Goal: Find specific page/section: Find specific page/section

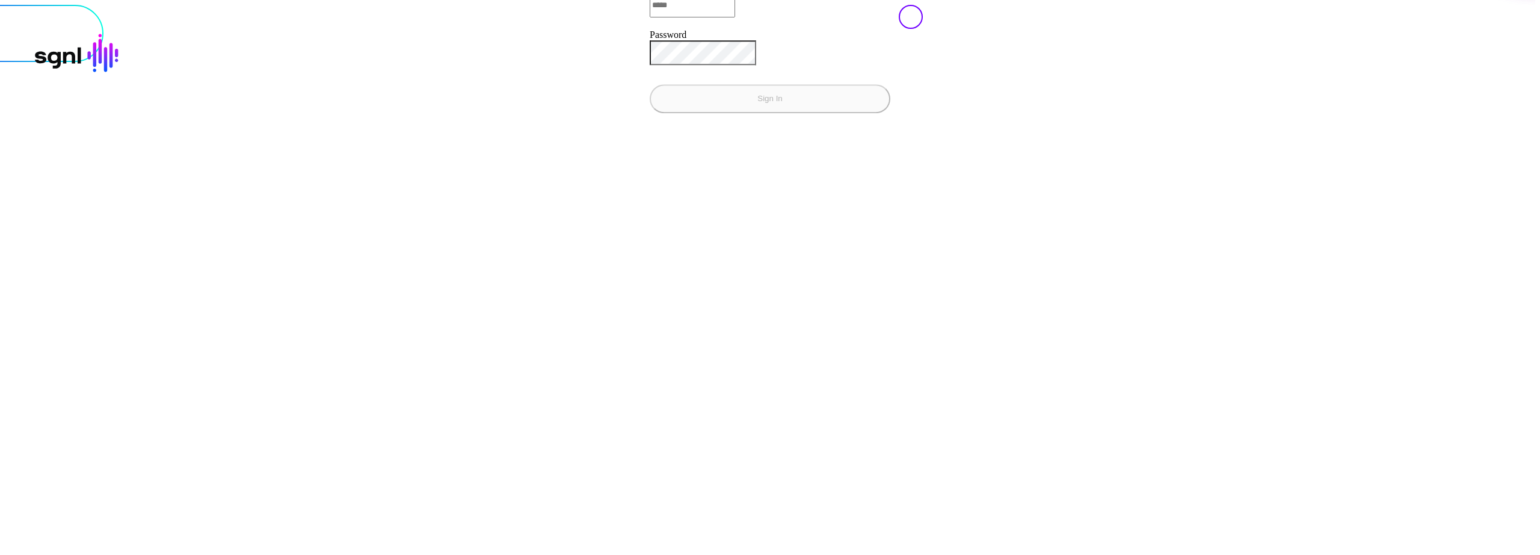
type input "**********"
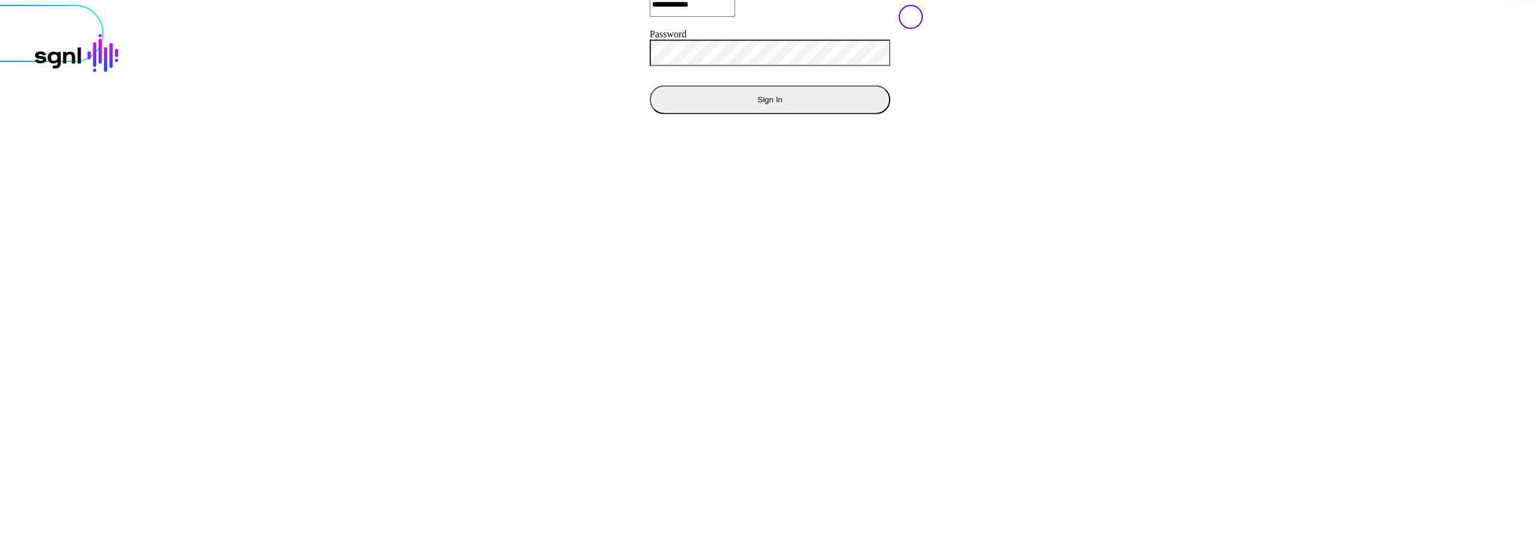
click at [506, 5] on div "**********" at bounding box center [770, 5] width 1531 height 0
click at [650, 114] on button "Sign In" at bounding box center [770, 99] width 241 height 29
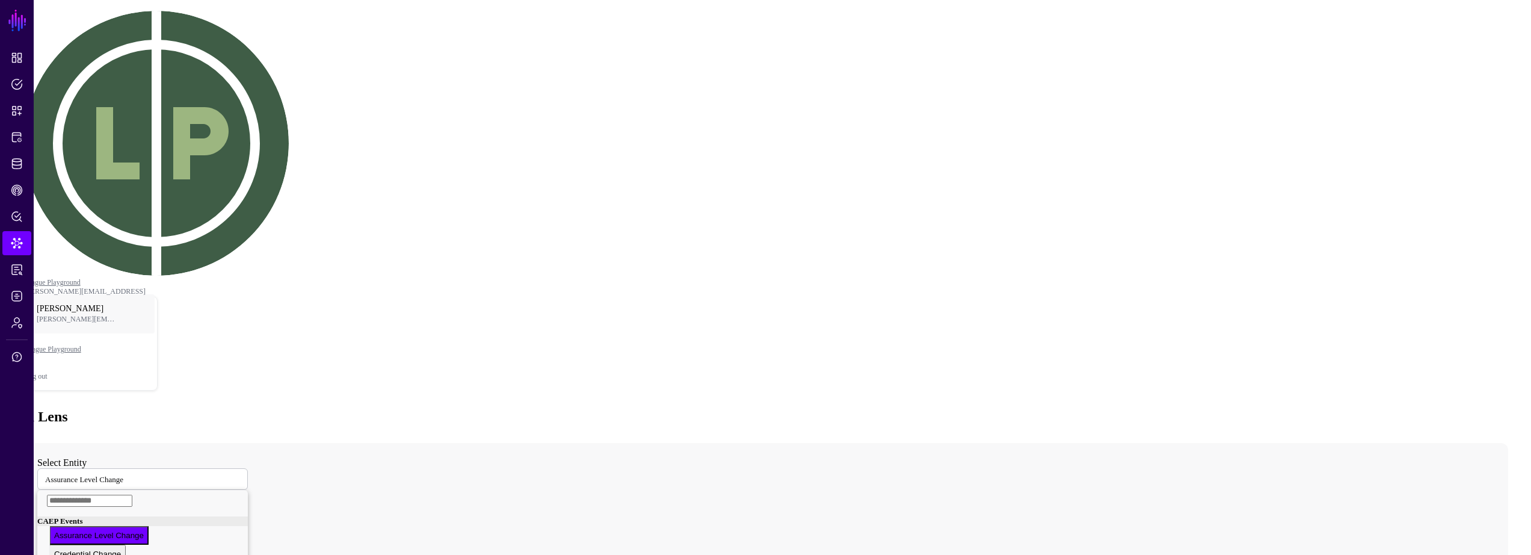
click at [37, 457] on link at bounding box center [37, 457] width 0 height 0
